Goal: Task Accomplishment & Management: Manage account settings

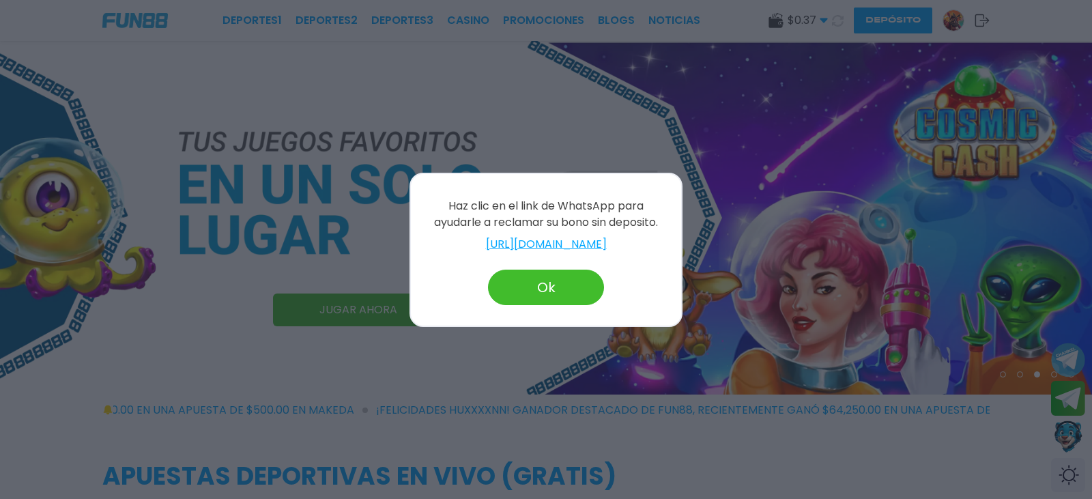
click at [551, 245] on link "https://wa.me/message/ACDUOSSFWN3MI1" at bounding box center [546, 244] width 243 height 16
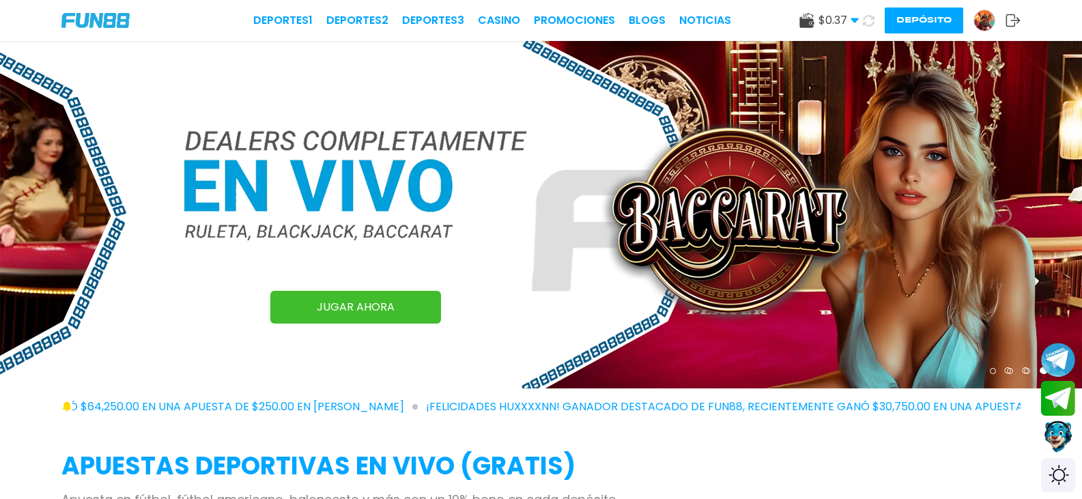
click at [851, 20] on use at bounding box center [855, 20] width 8 height 5
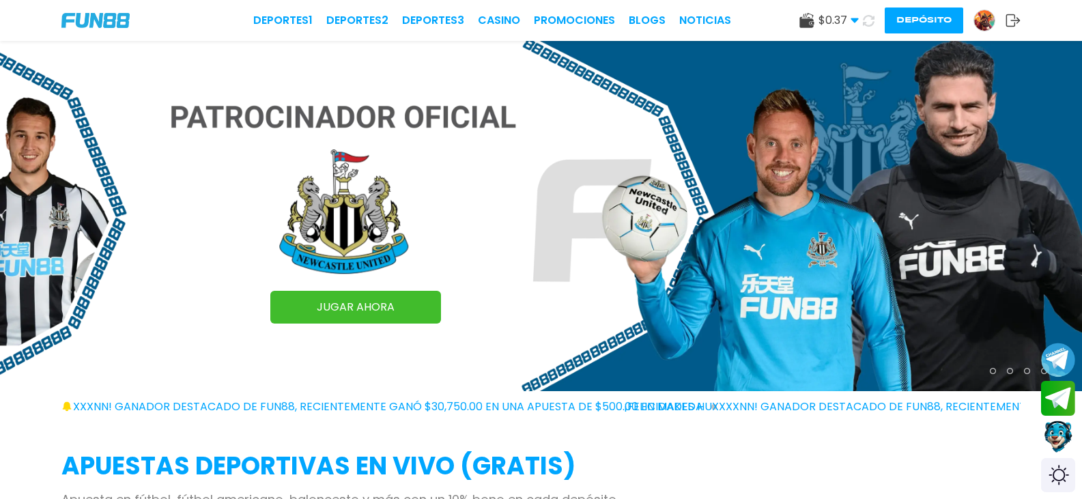
drag, startPoint x: 130, startPoint y: 84, endPoint x: 645, endPoint y: 157, distance: 519.9
drag, startPoint x: 645, startPoint y: 157, endPoint x: 706, endPoint y: 12, distance: 157.6
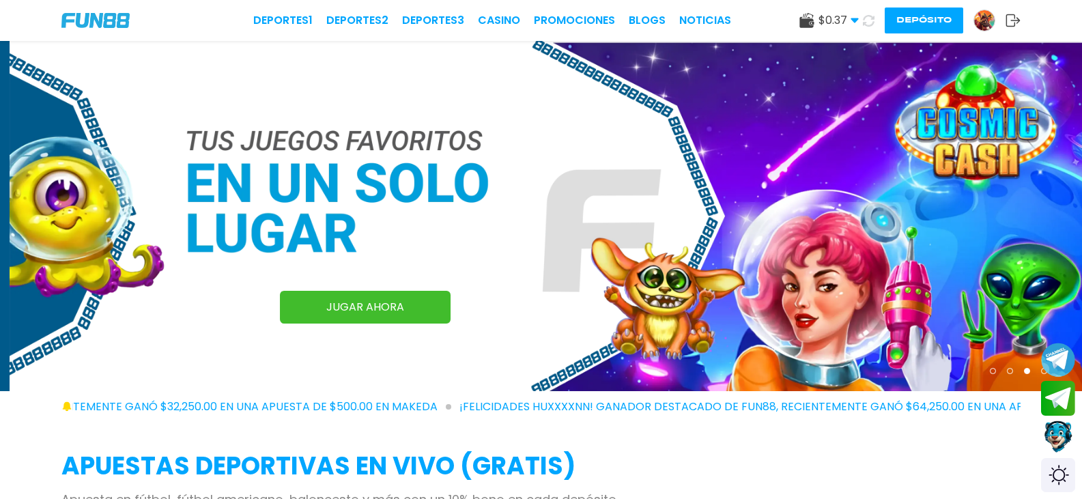
click at [974, 20] on img at bounding box center [984, 20] width 20 height 20
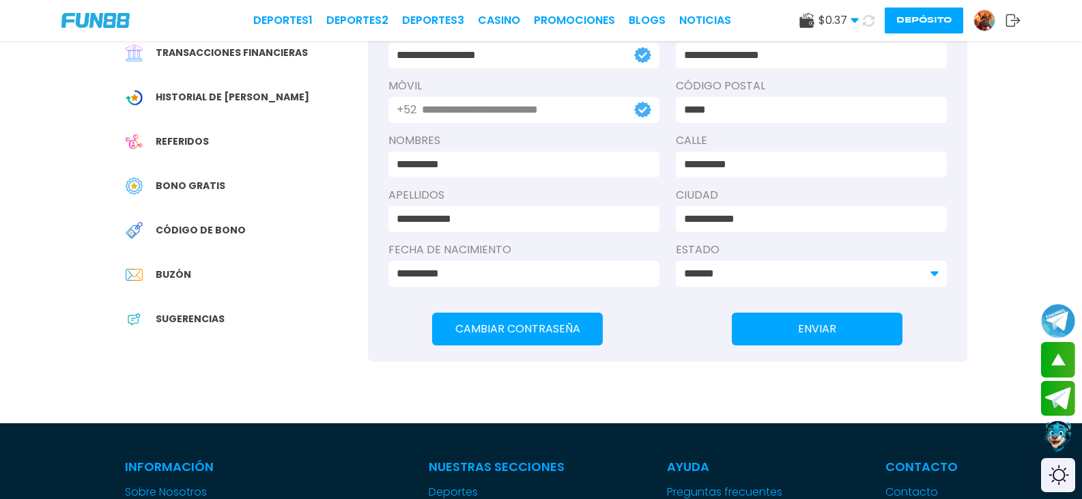
click at [165, 275] on span "Buzón" at bounding box center [174, 275] width 36 height 14
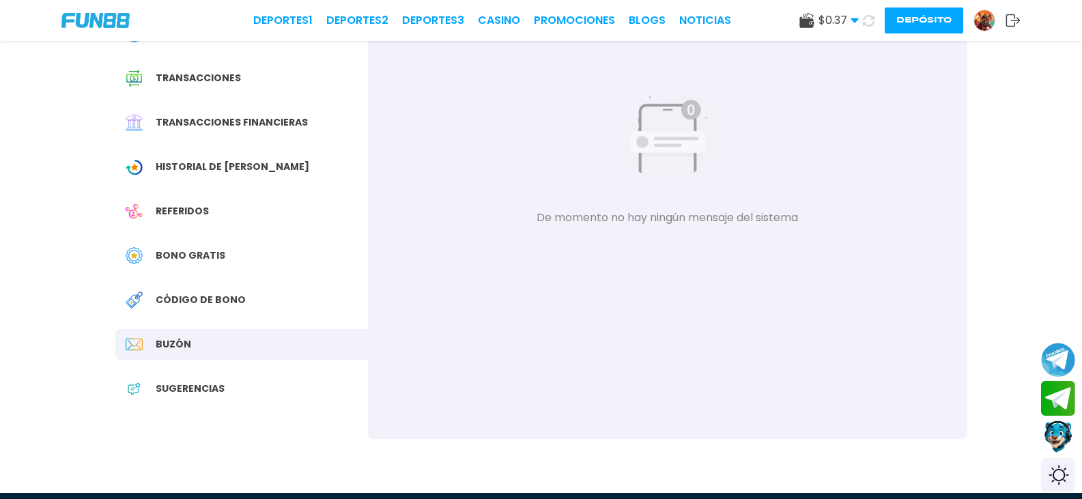
scroll to position [137, 0]
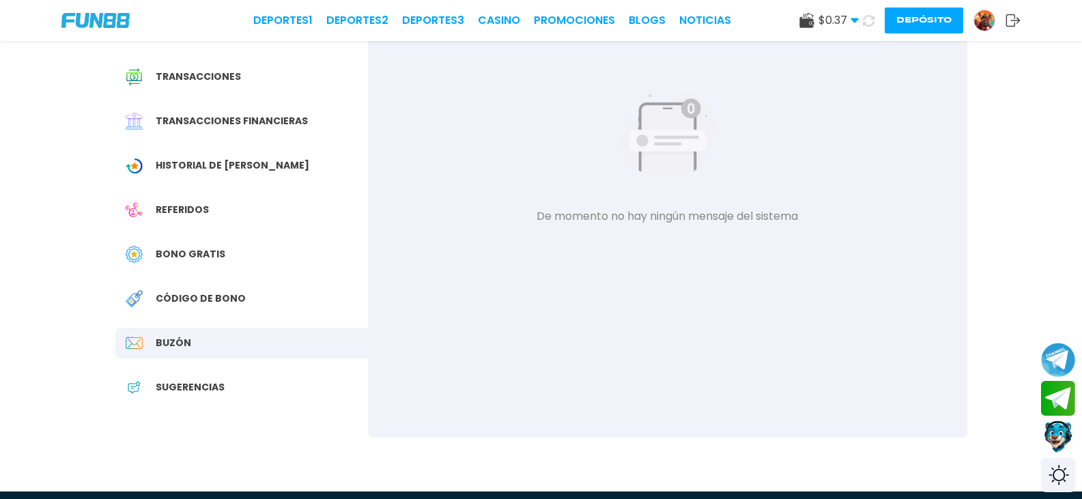
click at [210, 166] on span "Historial de [PERSON_NAME]" at bounding box center [233, 165] width 154 height 14
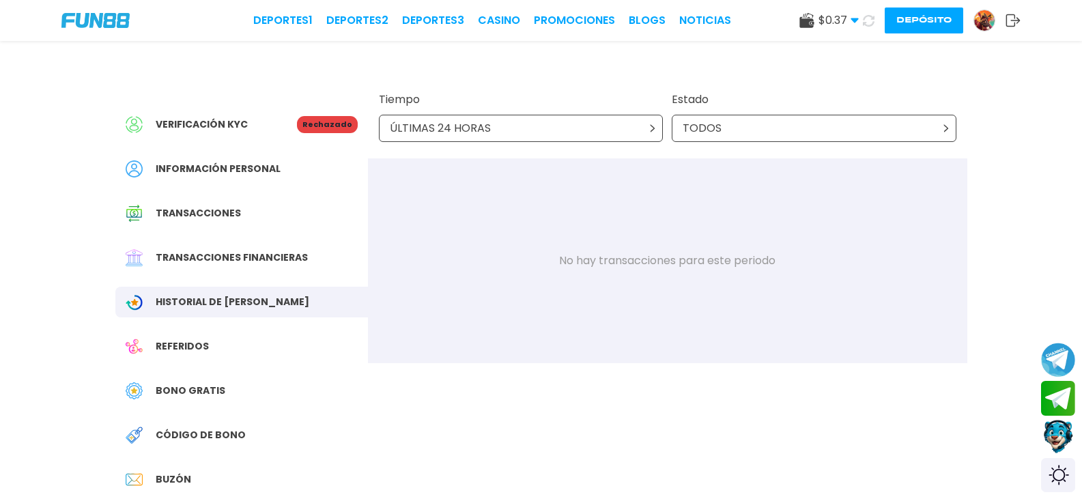
click at [1066, 437] on button "Contact customer service" at bounding box center [1058, 436] width 36 height 37
click at [1057, 431] on button "Contact customer service" at bounding box center [1058, 436] width 36 height 37
click at [1058, 402] on button "Join telegram" at bounding box center [1058, 398] width 36 height 37
click at [1060, 437] on button "Contact customer service" at bounding box center [1058, 436] width 36 height 37
click at [1061, 437] on button "Contact customer service" at bounding box center [1058, 436] width 36 height 37
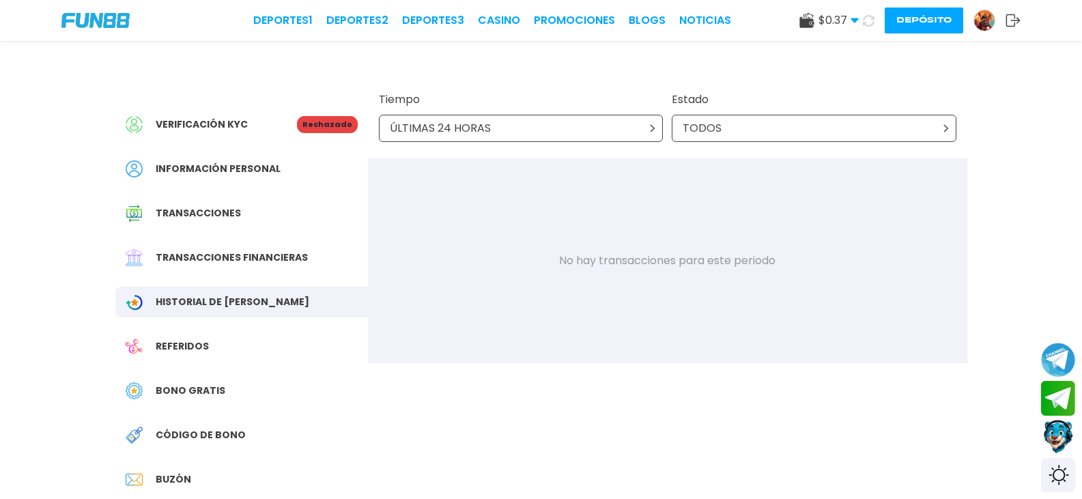
click at [1061, 436] on button "Contact customer service" at bounding box center [1058, 436] width 36 height 37
click at [1060, 474] on div "Switch theme" at bounding box center [1058, 475] width 36 height 36
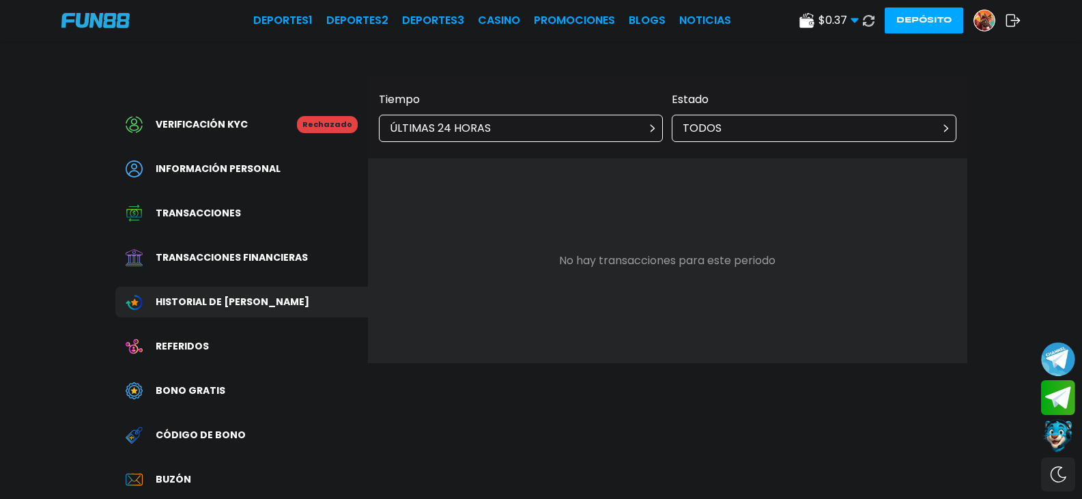
click at [1060, 438] on button "Contact customer service" at bounding box center [1058, 436] width 36 height 37
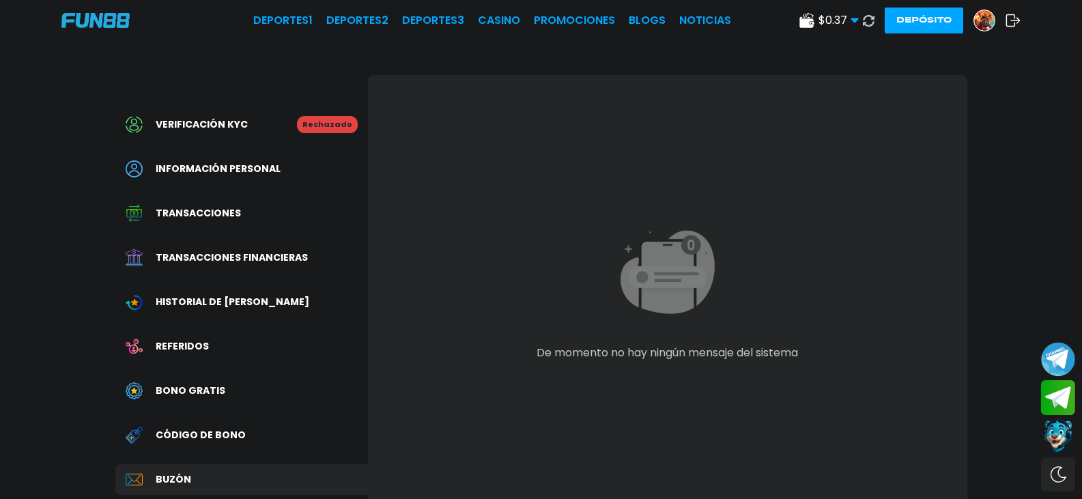
click at [1062, 429] on button "Contact customer service" at bounding box center [1058, 436] width 36 height 37
click at [974, 24] on img at bounding box center [984, 20] width 20 height 20
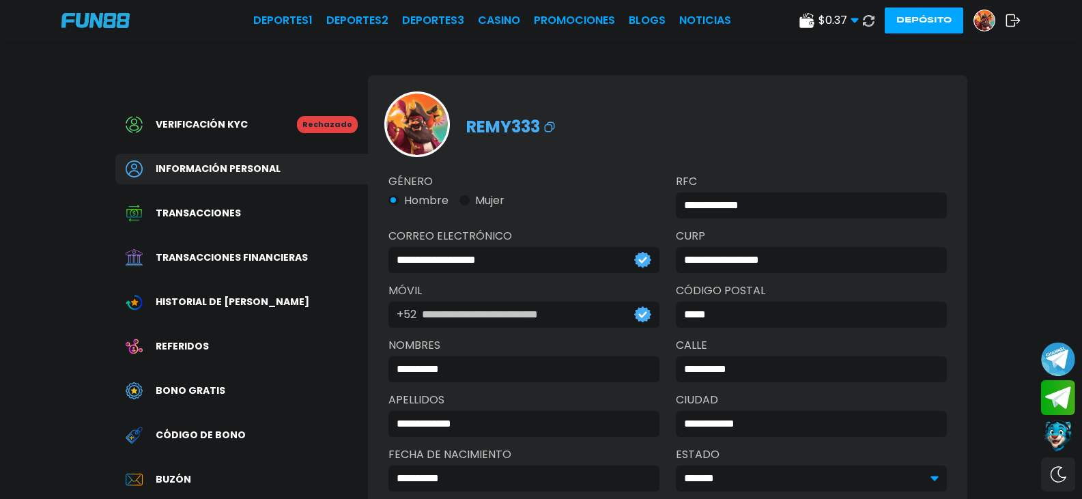
click at [138, 12] on div "Deportes 1 Deportes 2 Deportes 3 CASINO Promociones BLOGS NOTICIAS $ 0.37 Diner…" at bounding box center [541, 20] width 1082 height 41
click at [130, 16] on img at bounding box center [95, 20] width 68 height 15
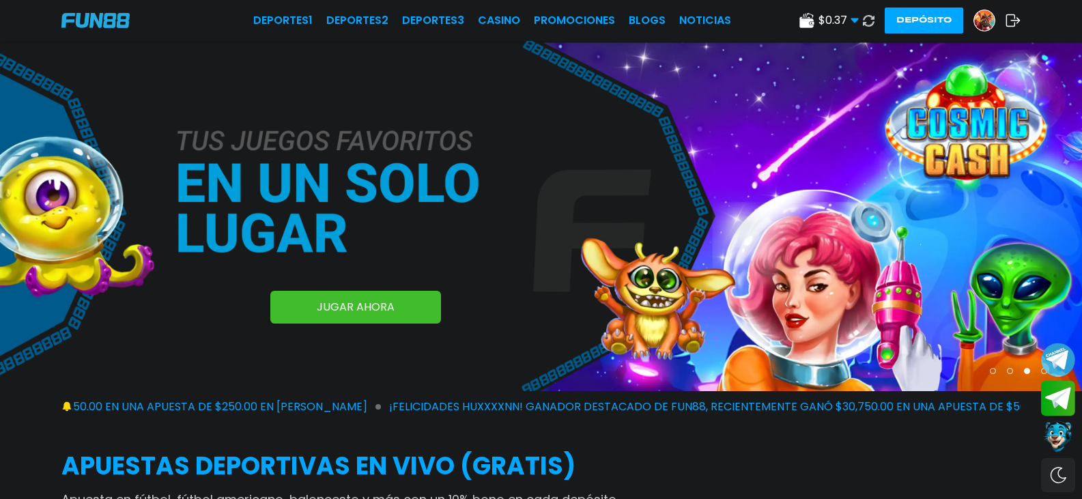
click at [974, 19] on img at bounding box center [984, 20] width 20 height 20
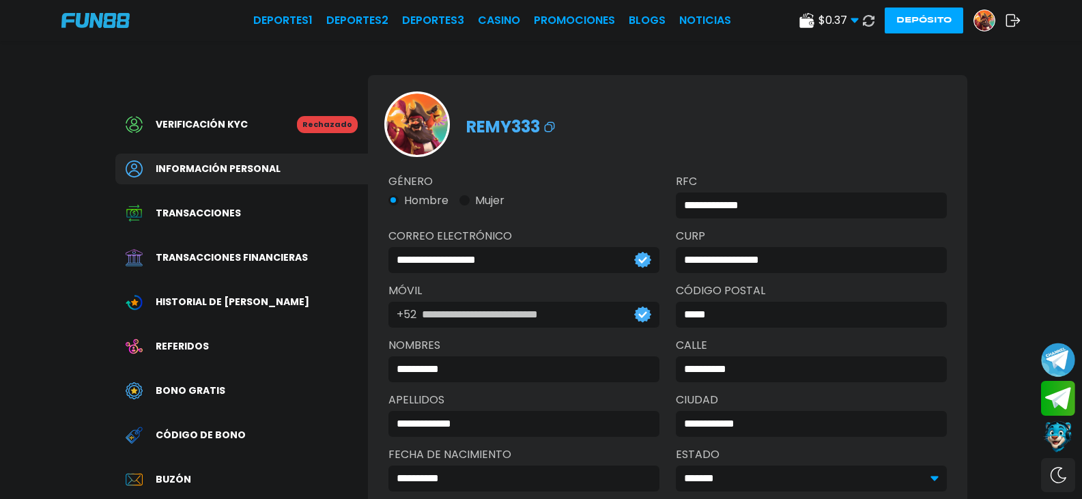
click at [130, 21] on img at bounding box center [95, 20] width 68 height 15
